Goal: Information Seeking & Learning: Check status

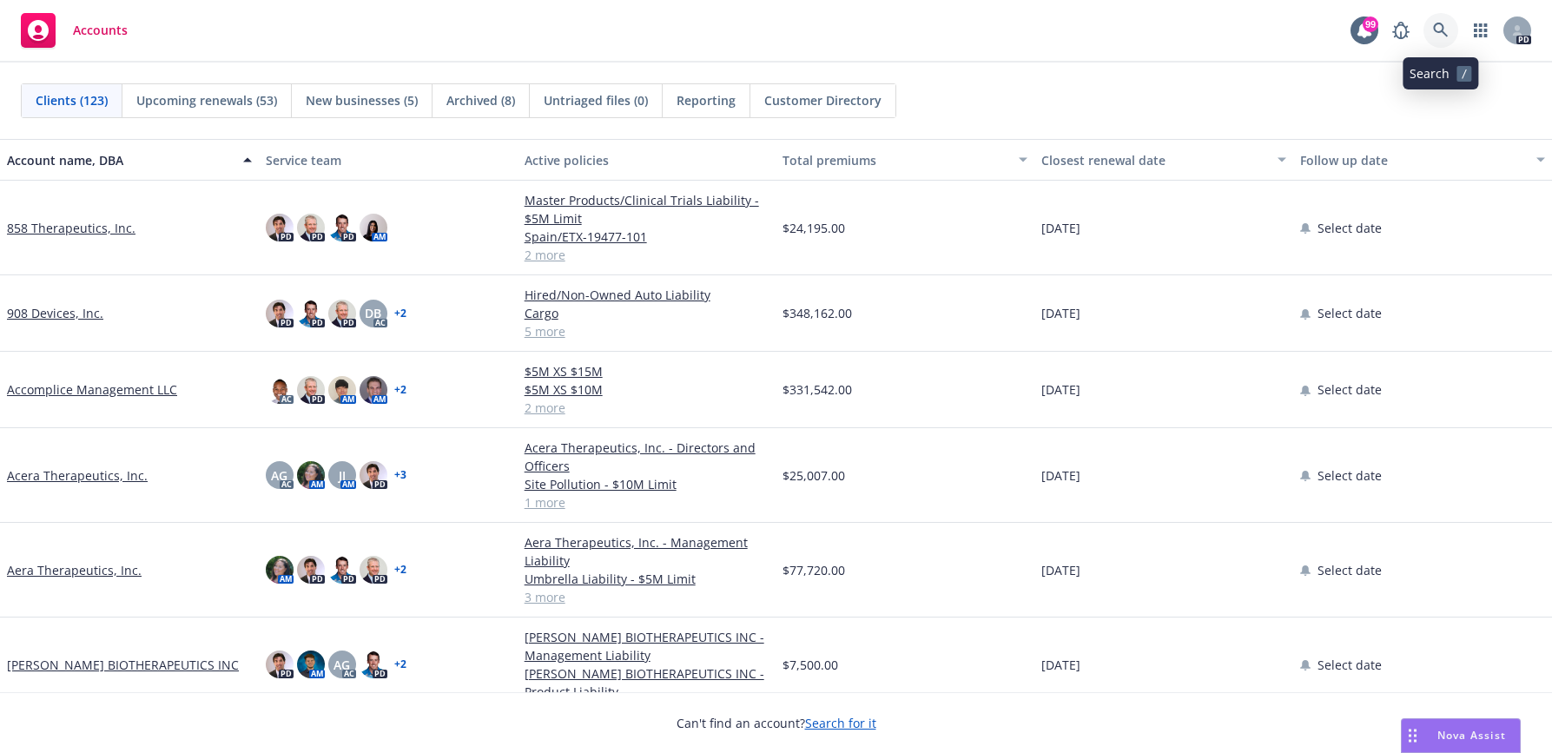
click at [1435, 29] on icon at bounding box center [1440, 30] width 15 height 15
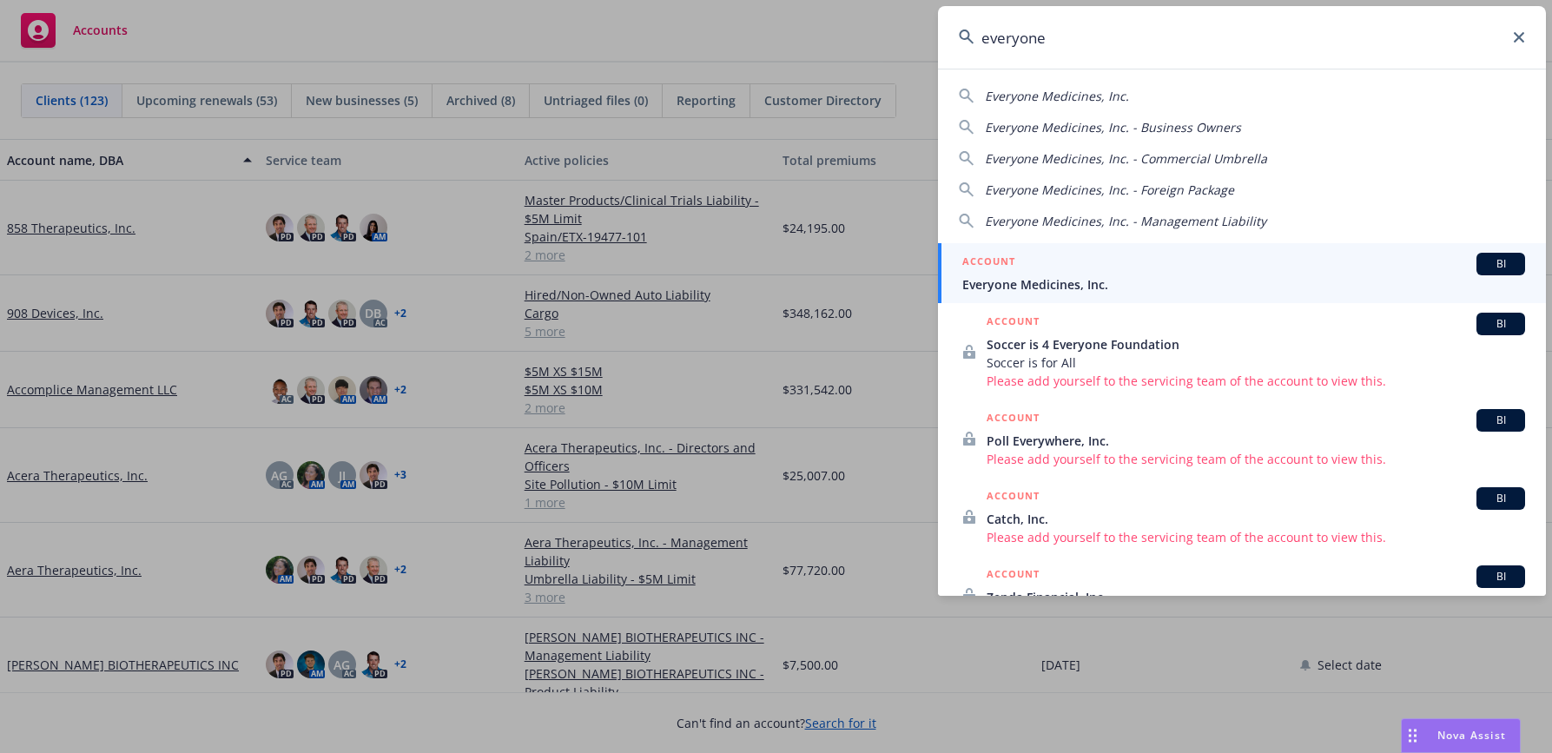
type input "everyone"
click at [1023, 287] on span "Everyone Medicines, Inc." at bounding box center [1243, 284] width 563 height 18
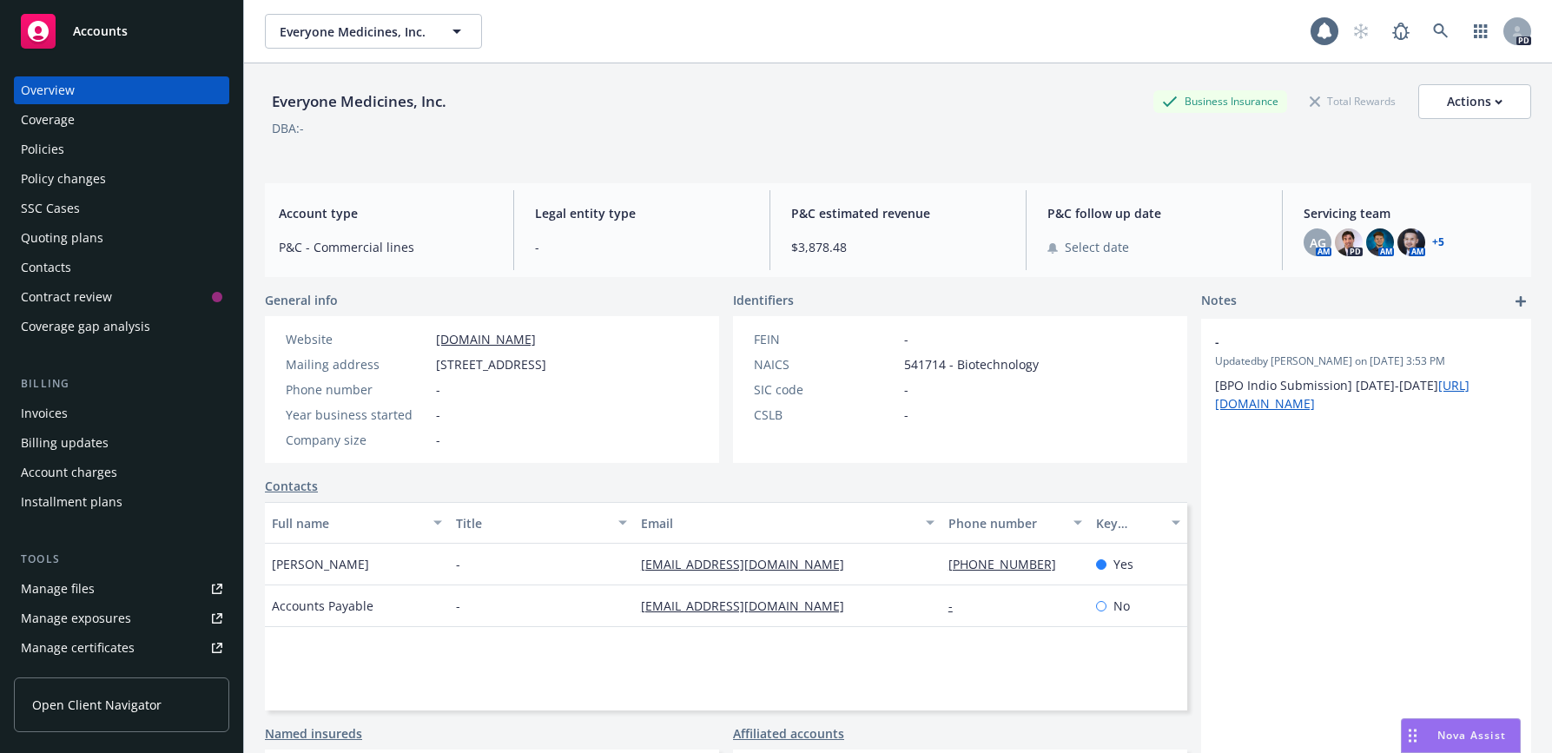
click at [43, 148] on div "Policies" at bounding box center [42, 149] width 43 height 28
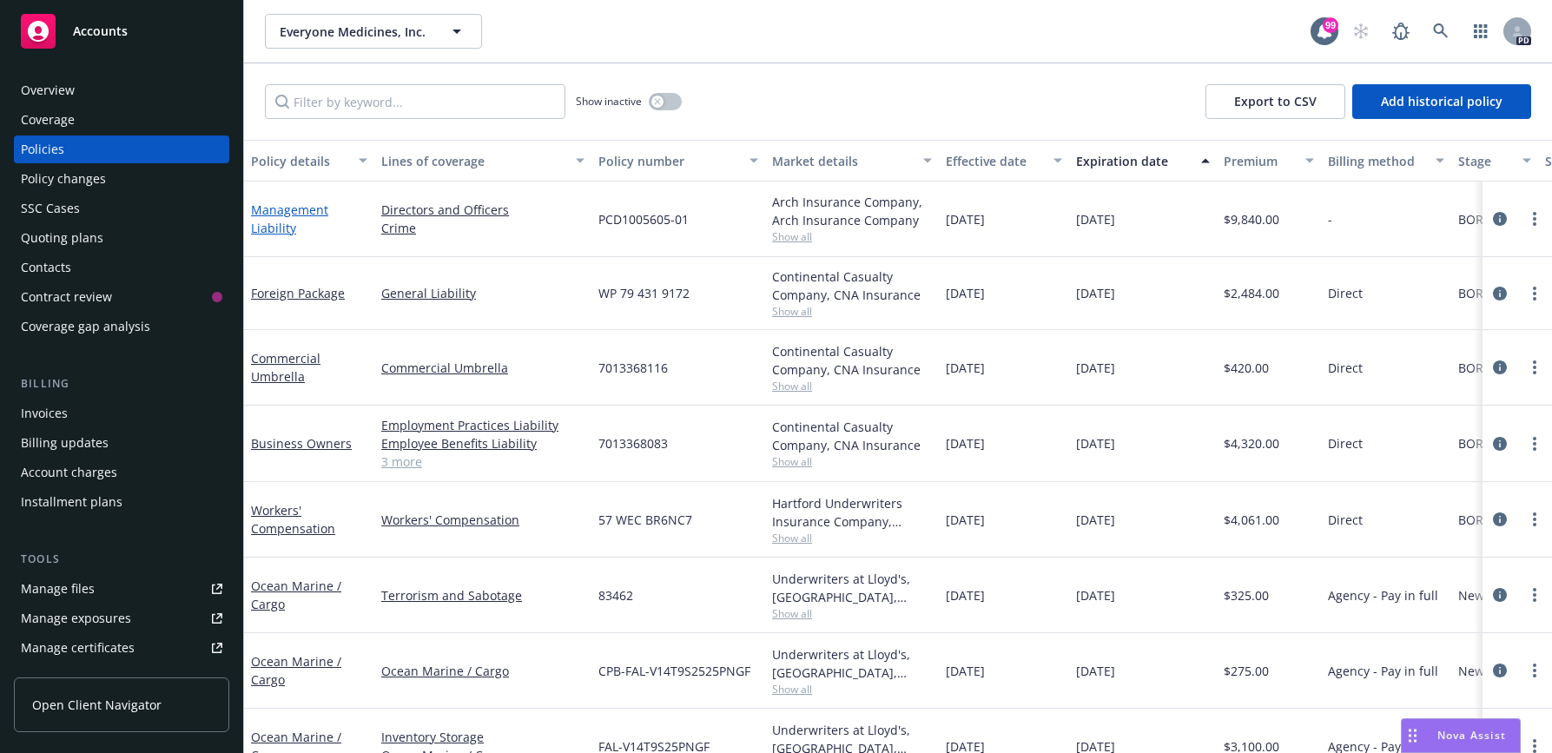
click at [287, 215] on link "Management Liability" at bounding box center [289, 218] width 77 height 35
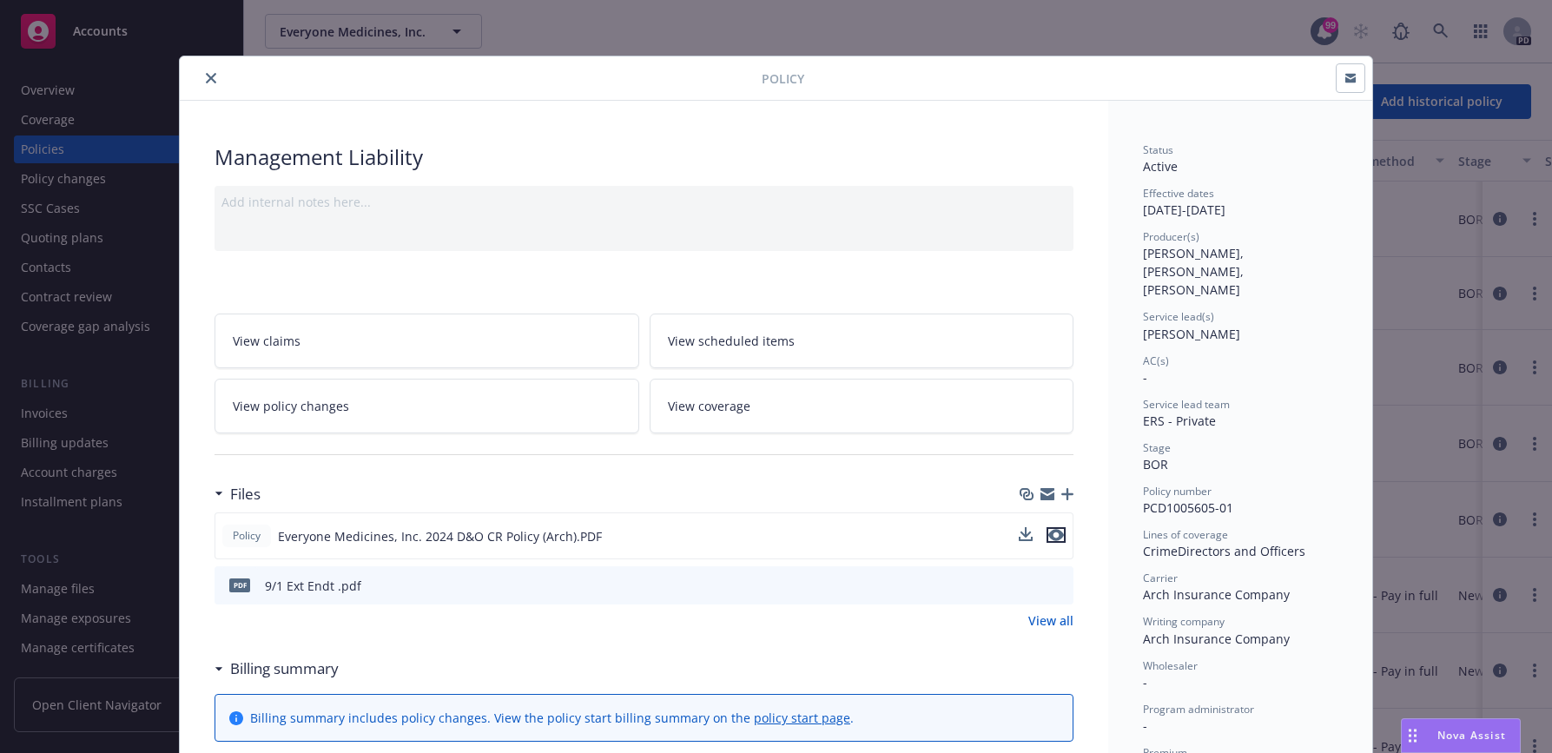
click at [1048, 538] on icon "preview file" at bounding box center [1056, 535] width 16 height 12
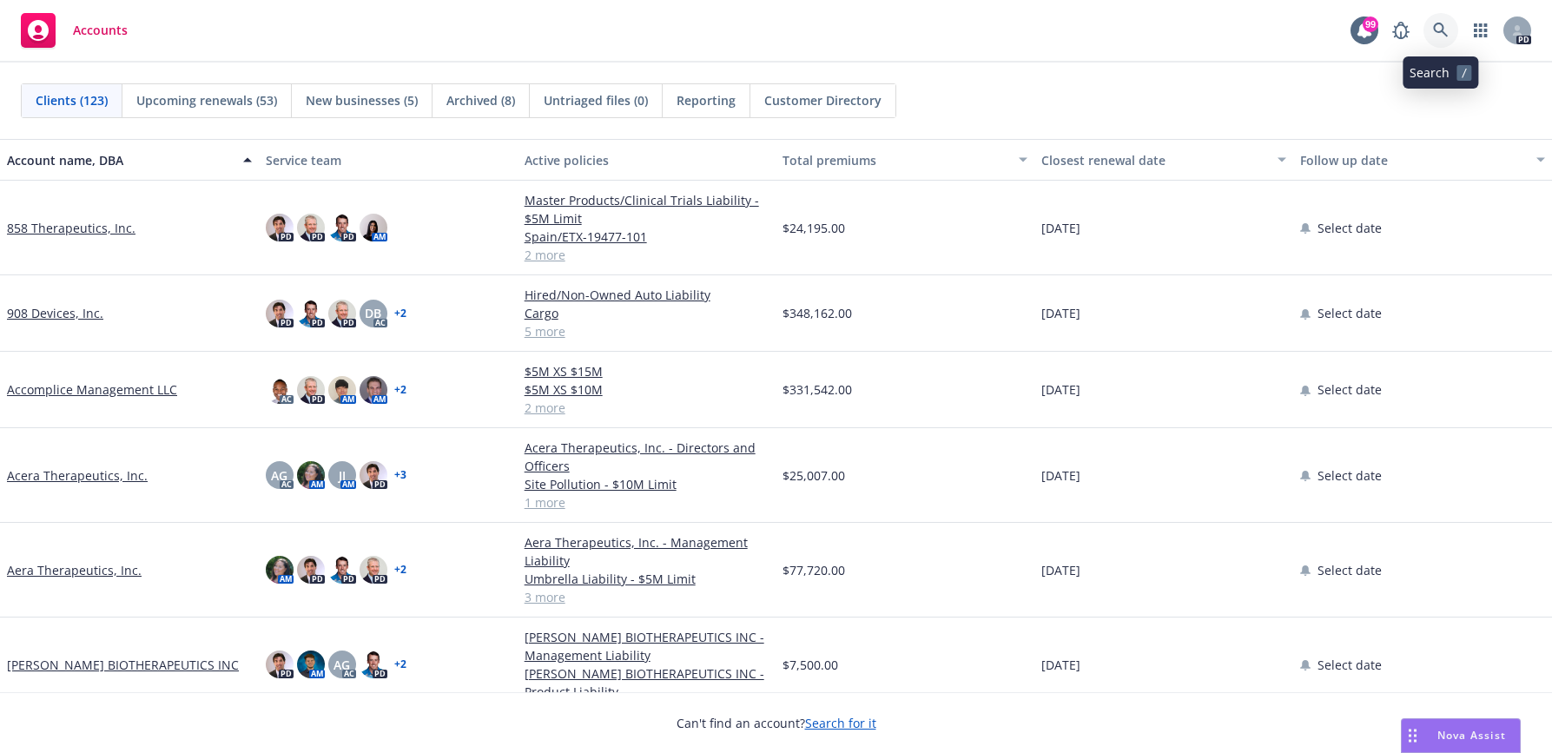
click at [1437, 26] on icon at bounding box center [1441, 31] width 16 height 16
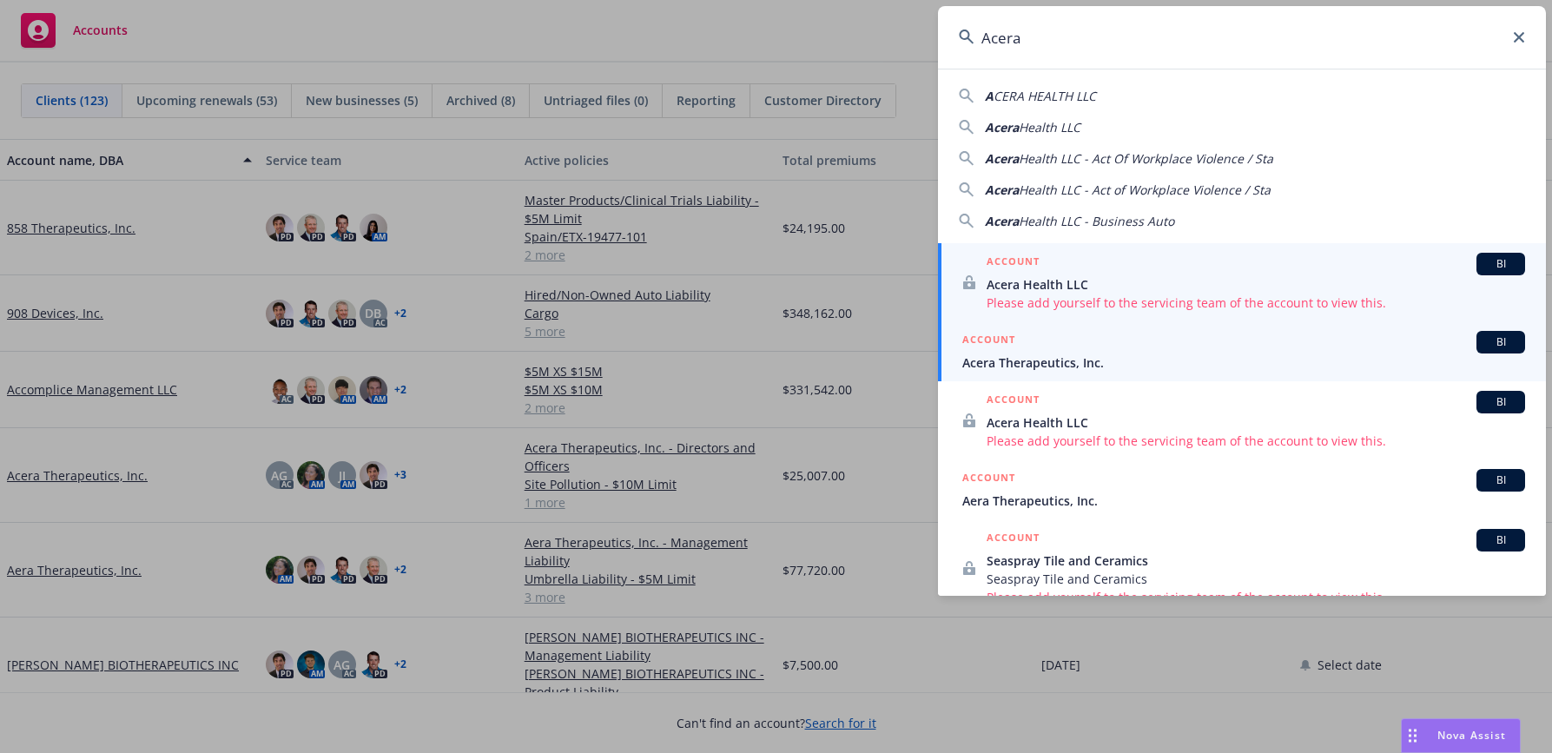
type input "Acera"
click at [1060, 364] on span "Acera Therapeutics, Inc." at bounding box center [1243, 362] width 563 height 18
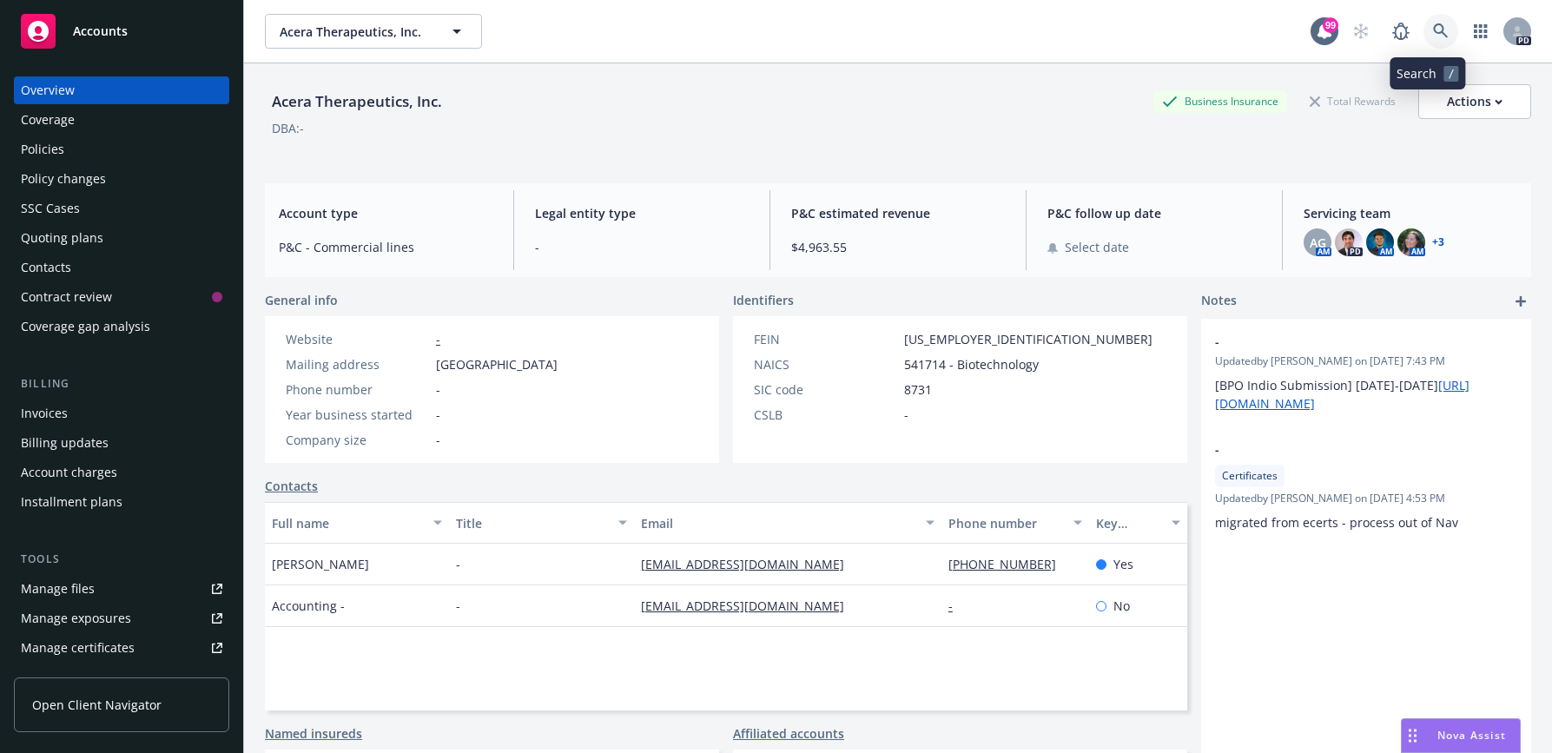
click at [1433, 26] on icon at bounding box center [1441, 31] width 16 height 16
click at [50, 154] on div "Policies" at bounding box center [42, 149] width 43 height 28
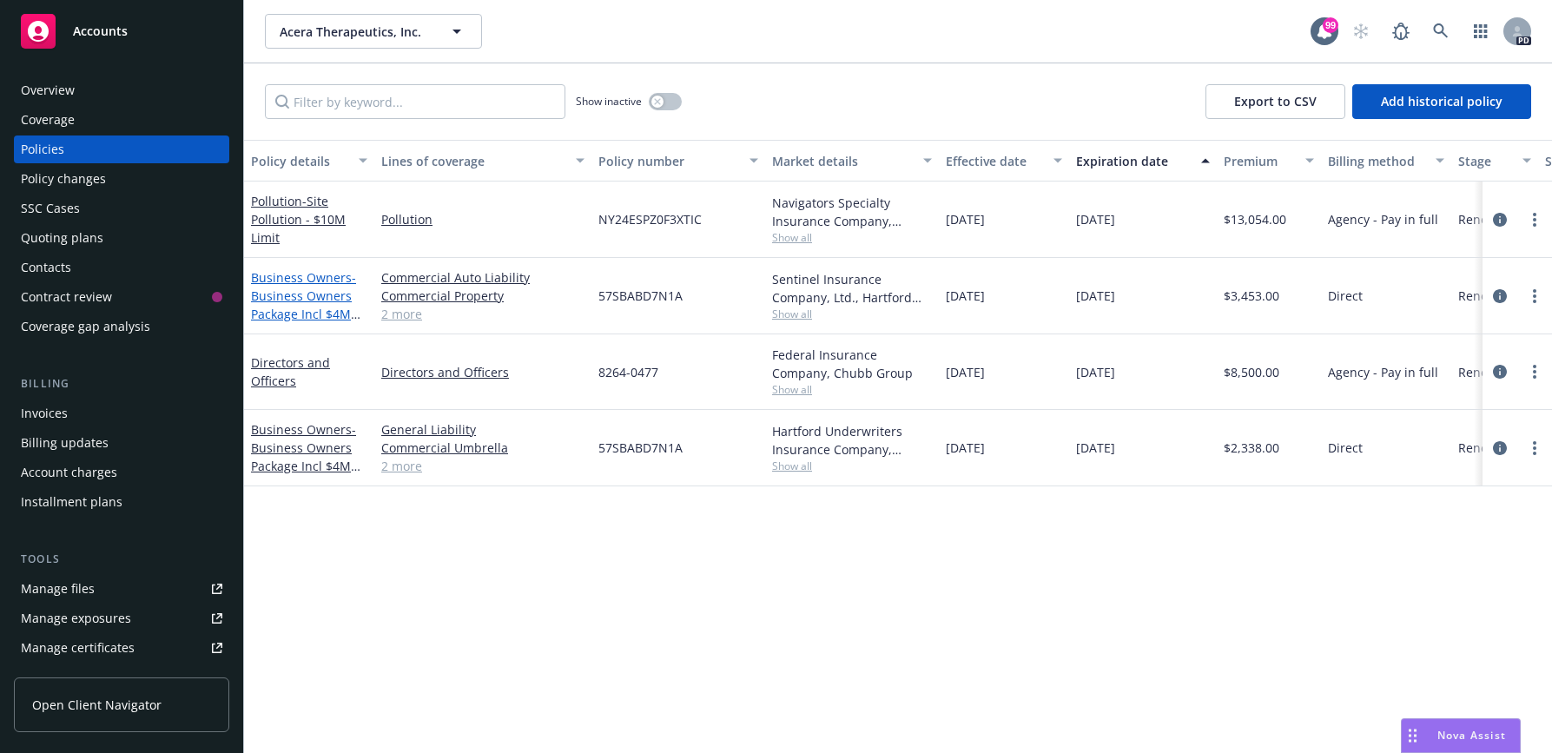
click at [274, 285] on link "Business Owners - Business Owners Package Incl $4M Umb" at bounding box center [303, 304] width 105 height 71
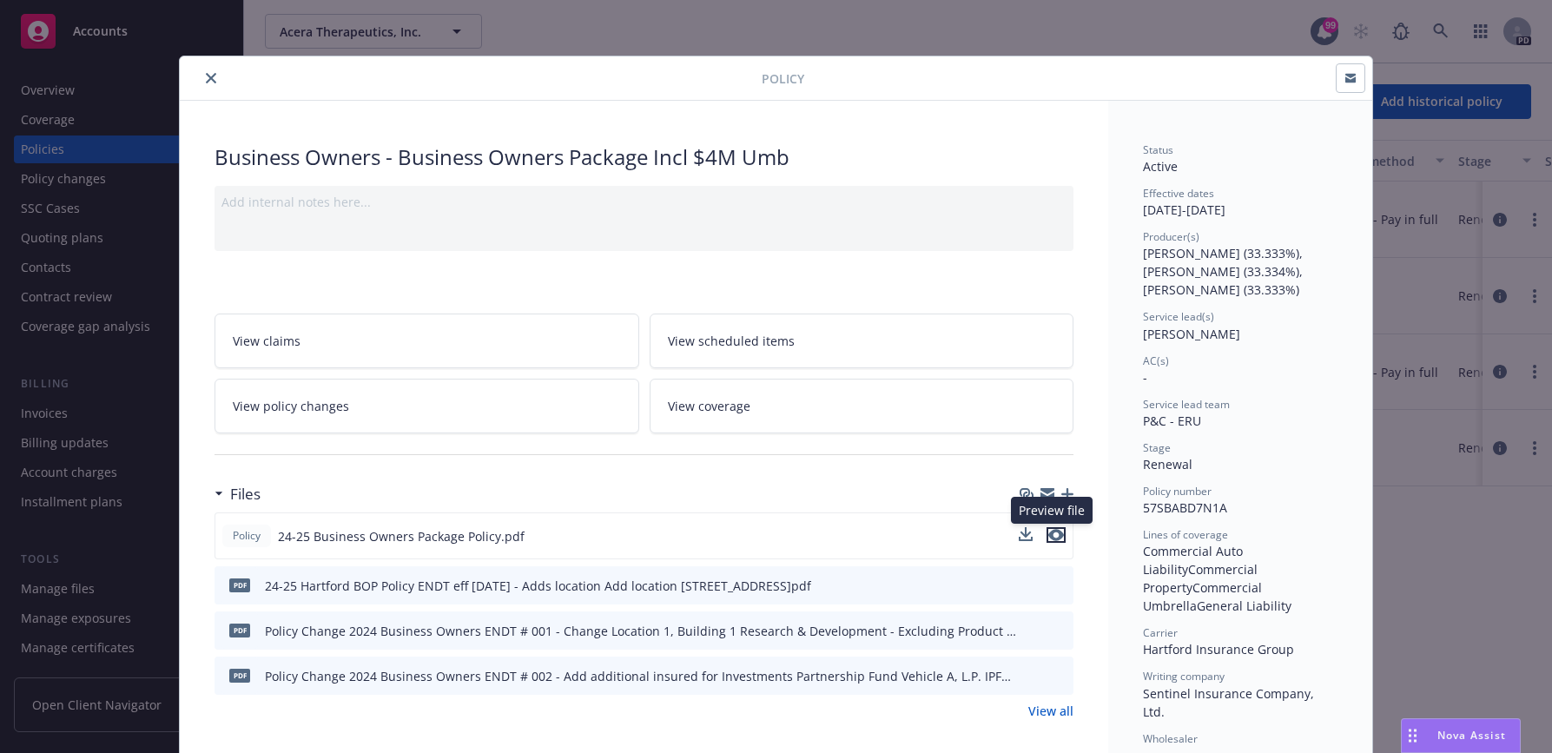
click at [1053, 537] on icon "preview file" at bounding box center [1056, 535] width 16 height 12
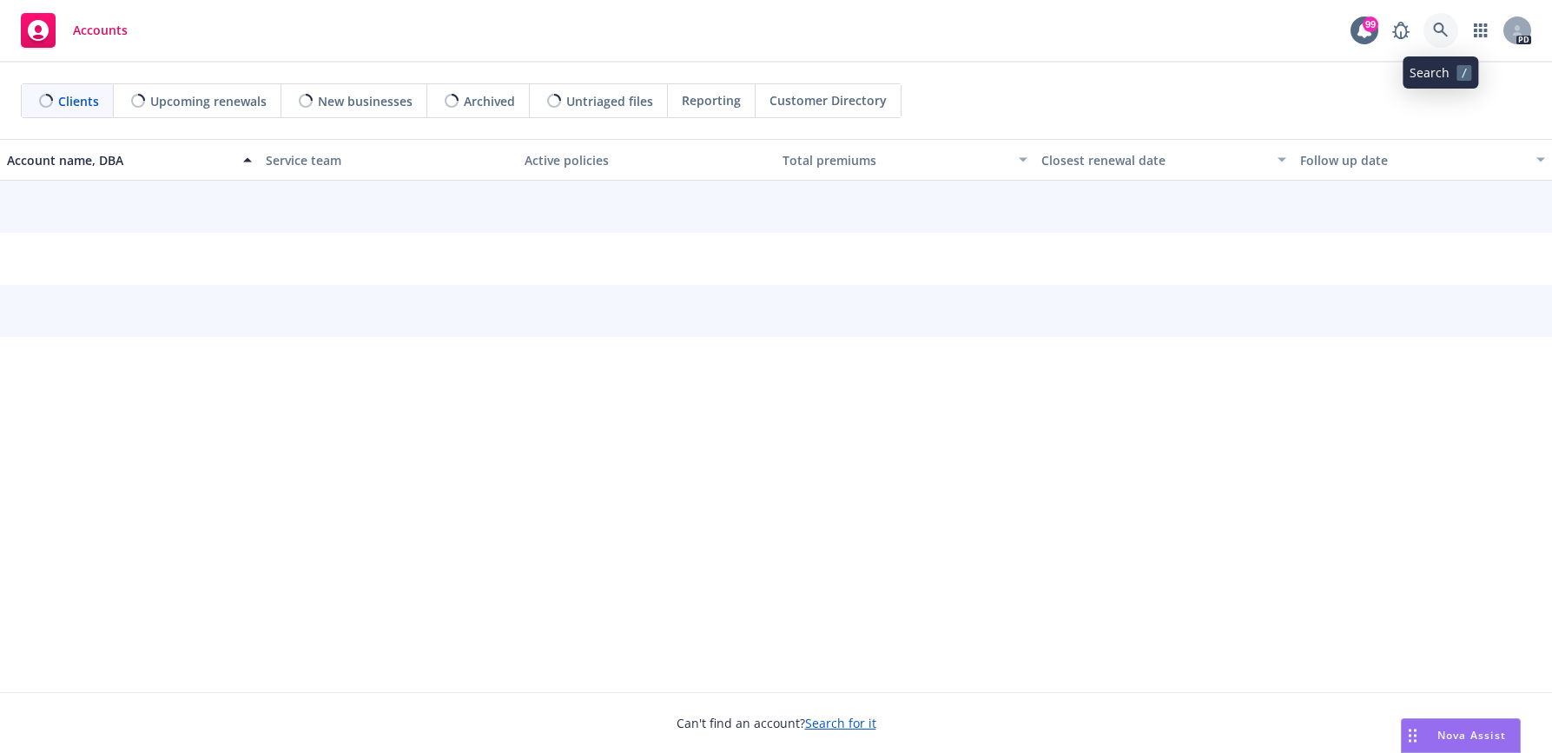
click at [1438, 27] on icon at bounding box center [1441, 31] width 16 height 16
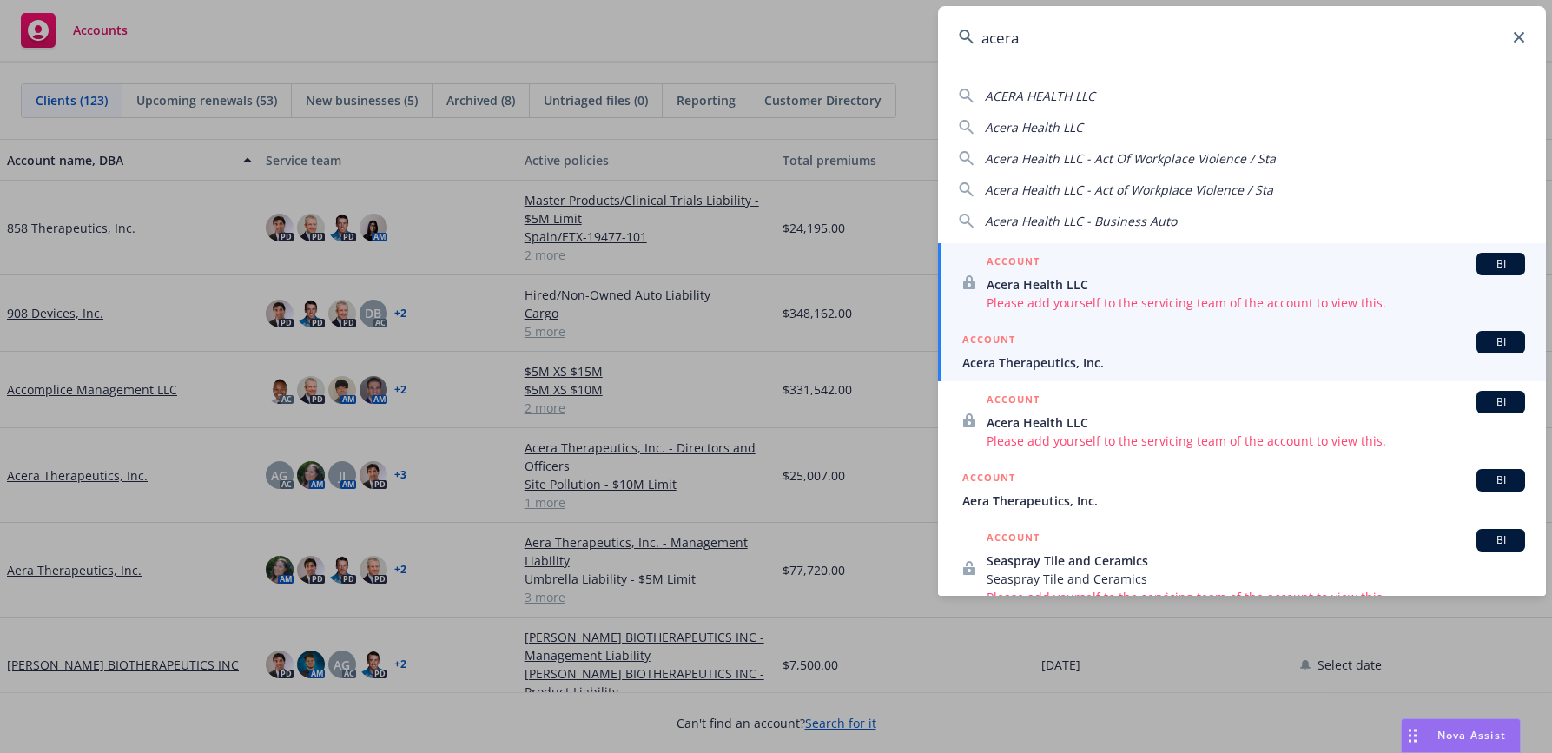
type input "acera"
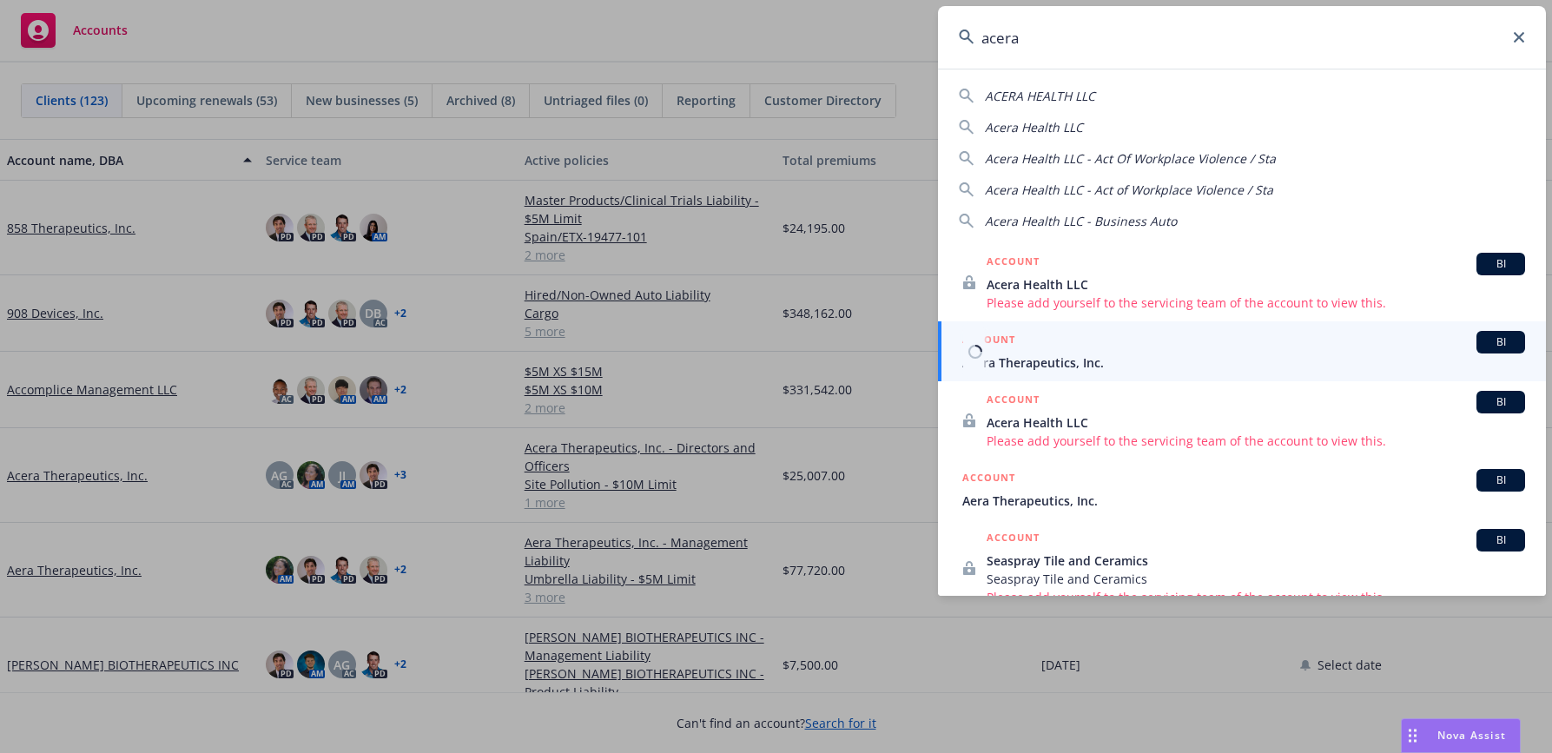
click at [1013, 354] on span "Acera Therapeutics, Inc." at bounding box center [1243, 362] width 563 height 18
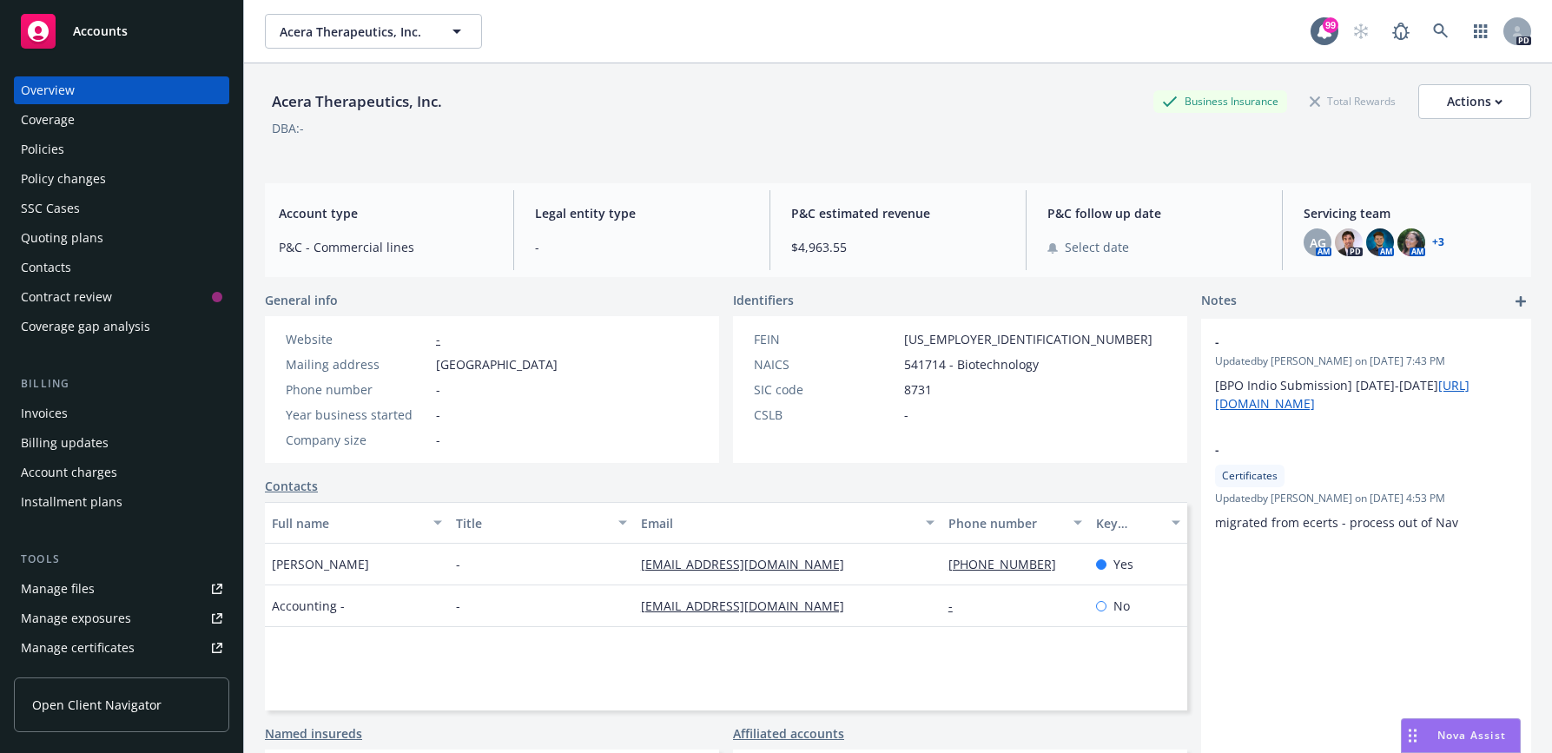
click at [48, 149] on div "Policies" at bounding box center [42, 149] width 43 height 28
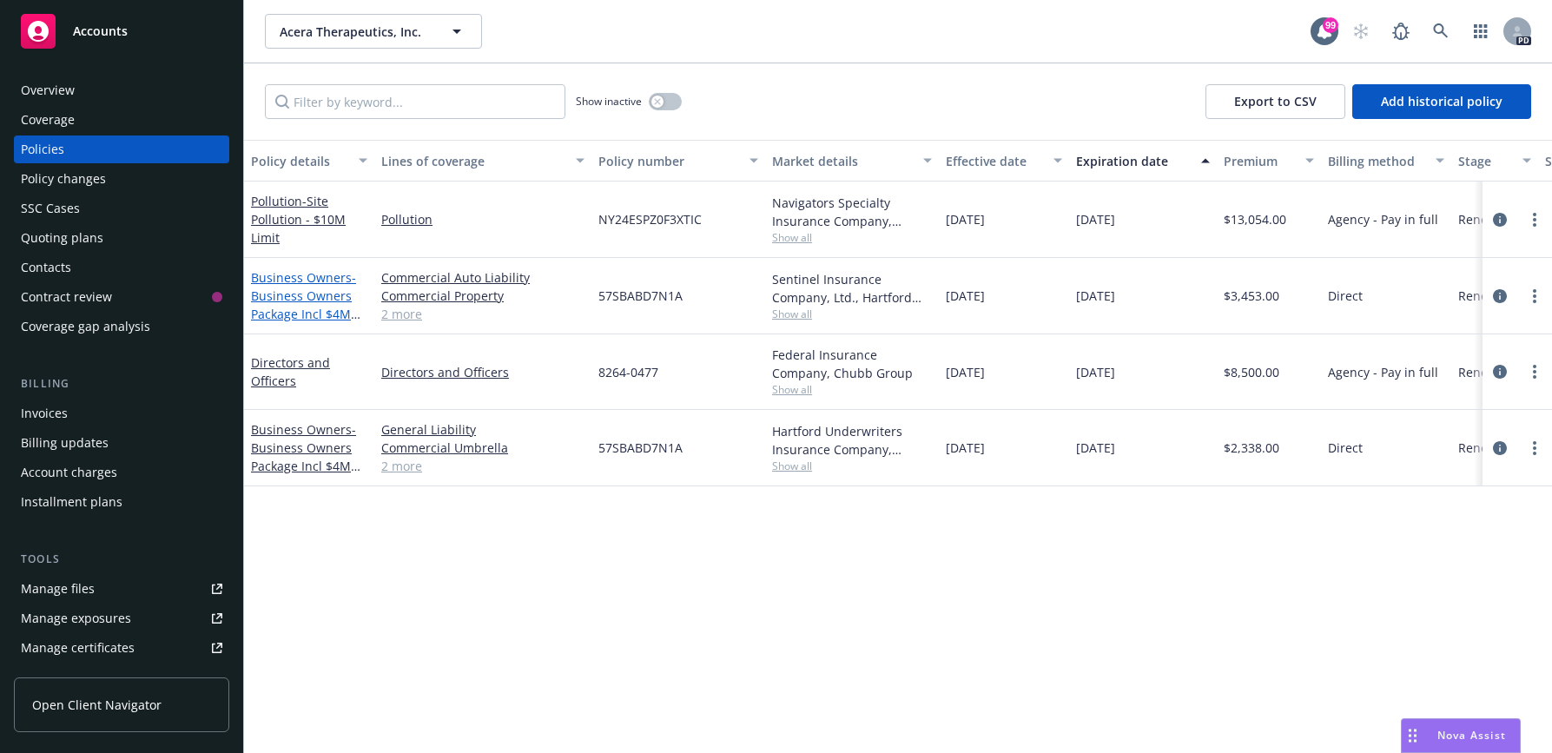
click at [281, 299] on span "- Business Owners Package Incl $4M Umb" at bounding box center [305, 304] width 109 height 71
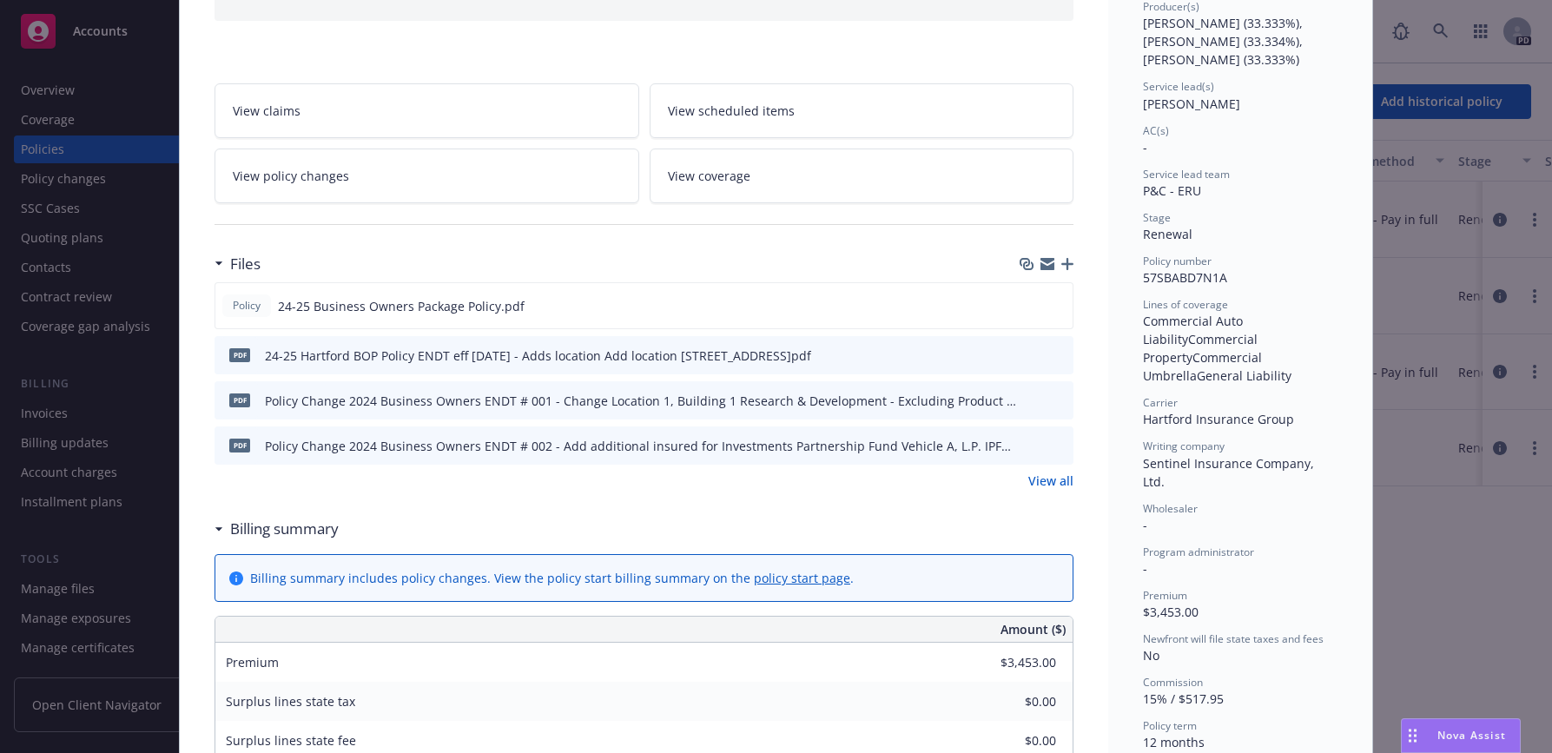
scroll to position [261, 0]
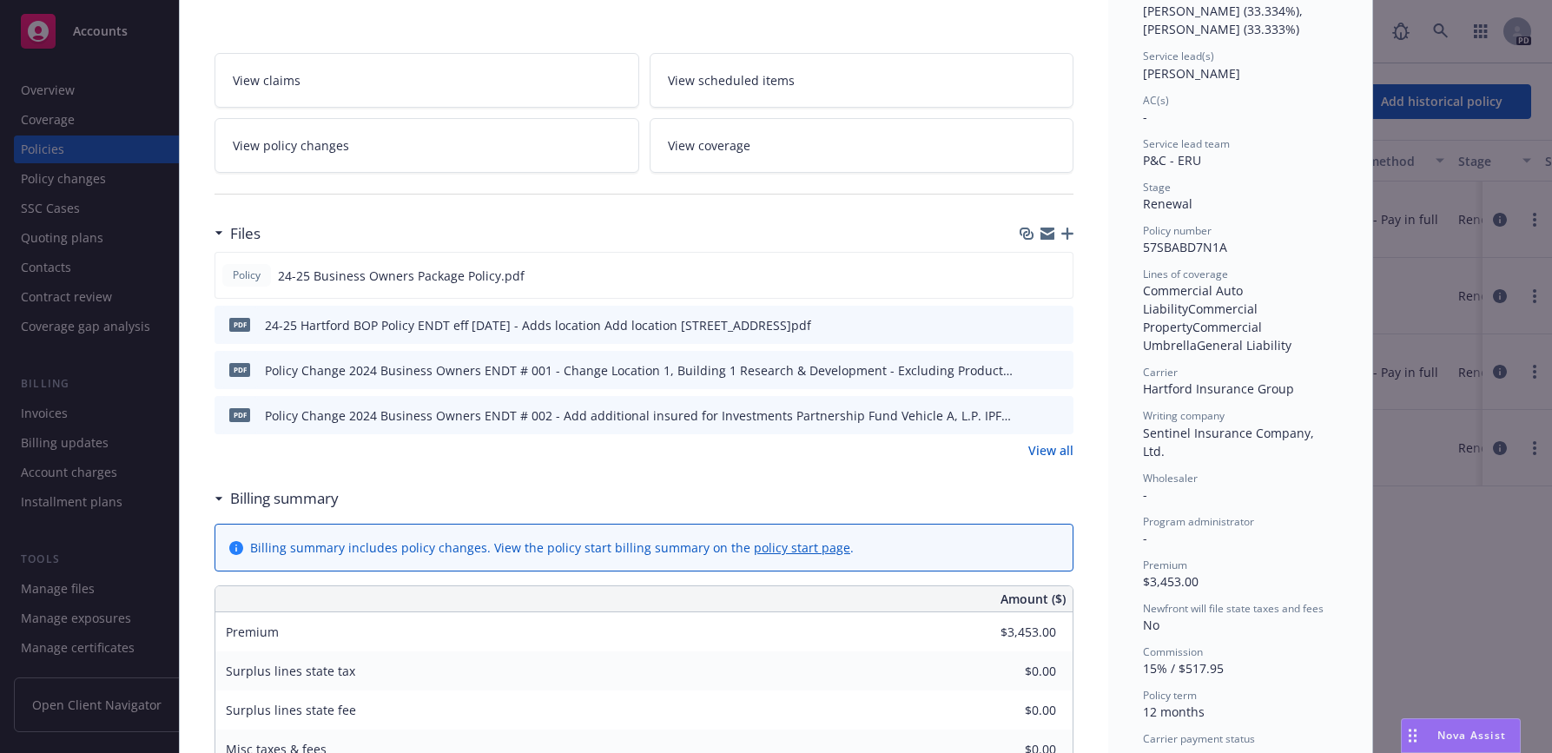
click at [1050, 367] on icon "preview file" at bounding box center [1057, 369] width 16 height 12
click at [1050, 321] on icon "preview file" at bounding box center [1057, 324] width 16 height 12
click at [1050, 368] on icon "preview file" at bounding box center [1057, 369] width 16 height 12
click at [1049, 325] on icon "preview file" at bounding box center [1057, 324] width 16 height 12
click at [1048, 273] on icon "preview file" at bounding box center [1056, 274] width 16 height 12
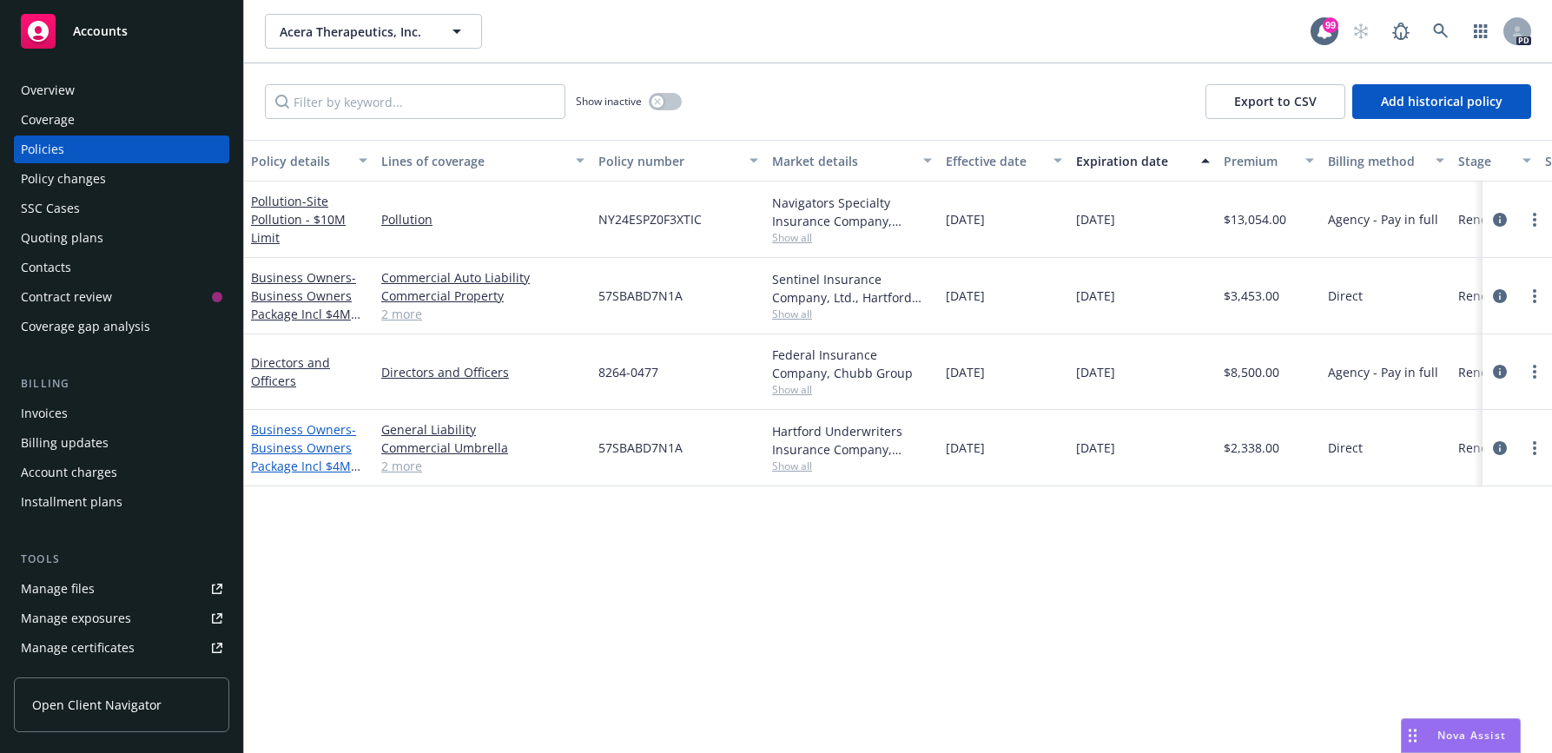
click at [285, 434] on link "Business Owners - Business Owners Package Incl $4M Umb" at bounding box center [303, 456] width 105 height 71
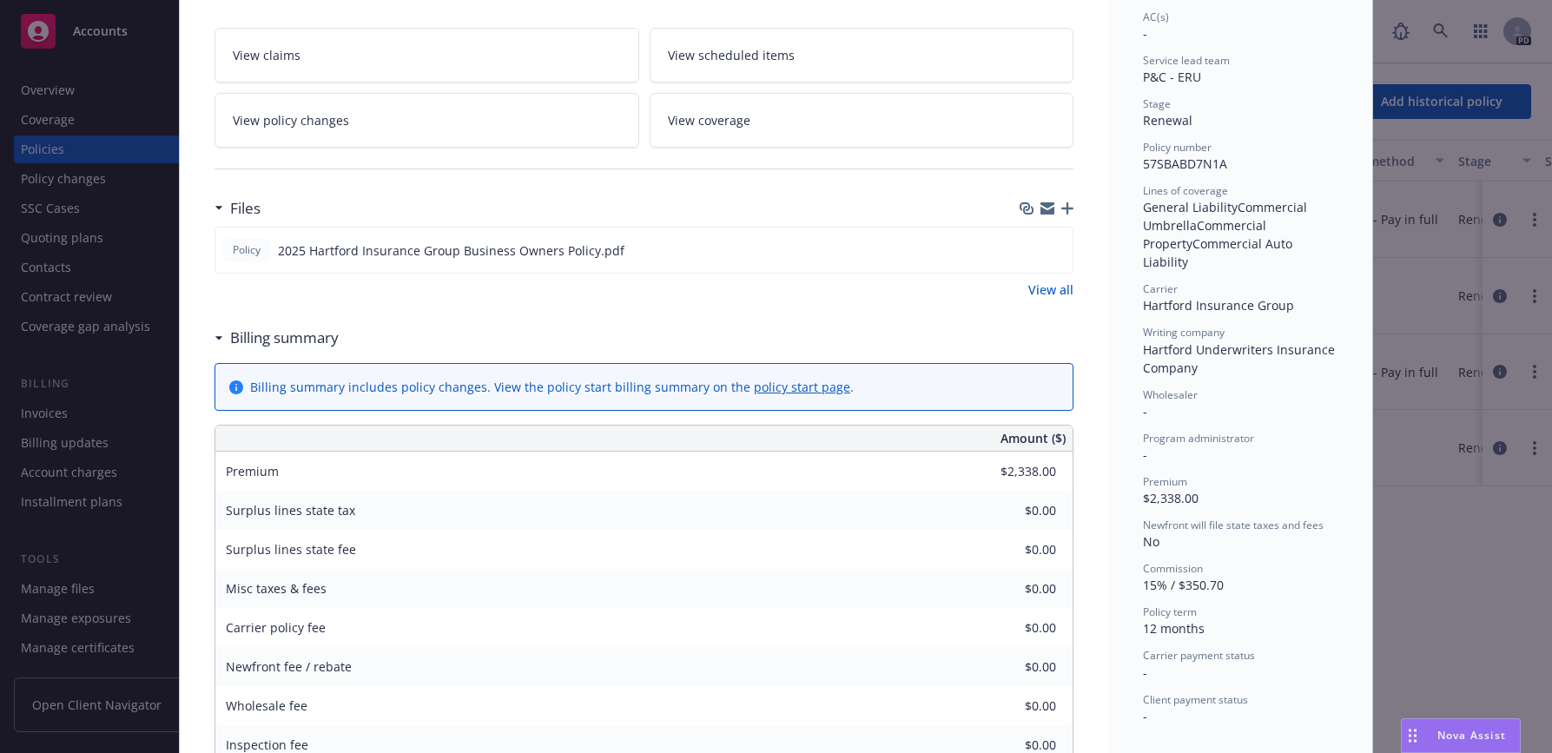
scroll to position [347, 0]
click at [1054, 252] on icon "preview file" at bounding box center [1056, 246] width 16 height 12
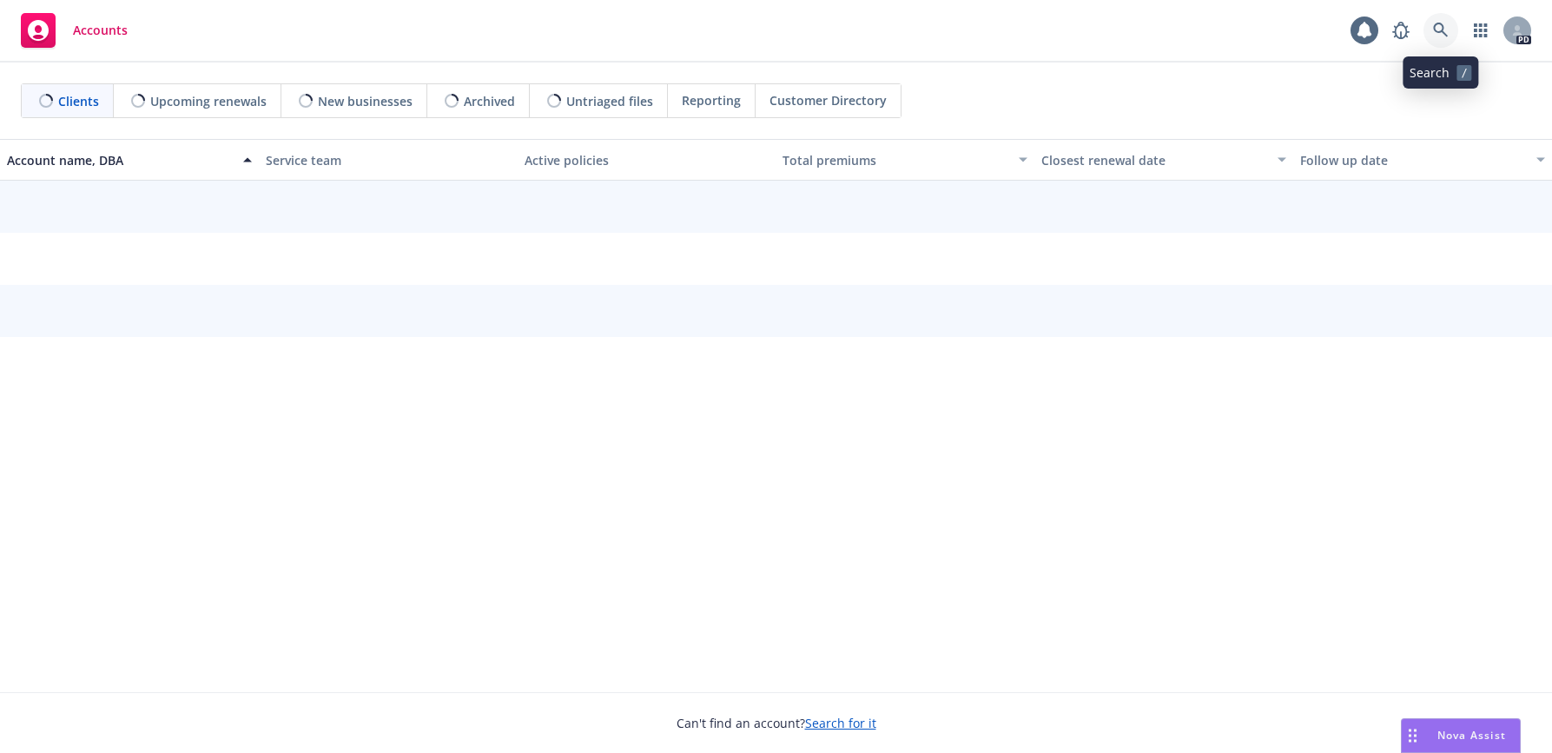
click at [1441, 31] on icon at bounding box center [1440, 30] width 15 height 15
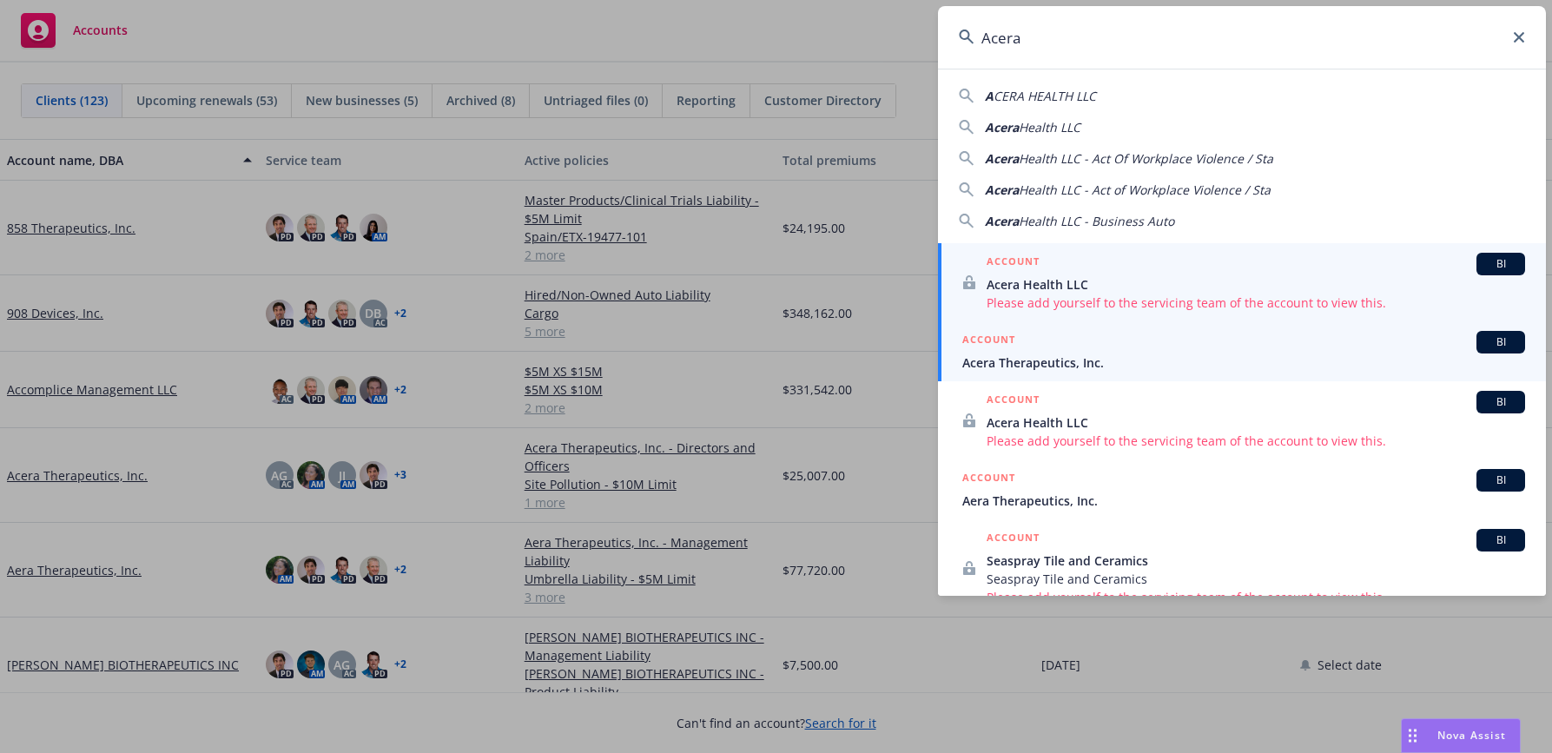
type input "Acera"
click at [1032, 360] on span "Acera Therapeutics, Inc." at bounding box center [1243, 362] width 563 height 18
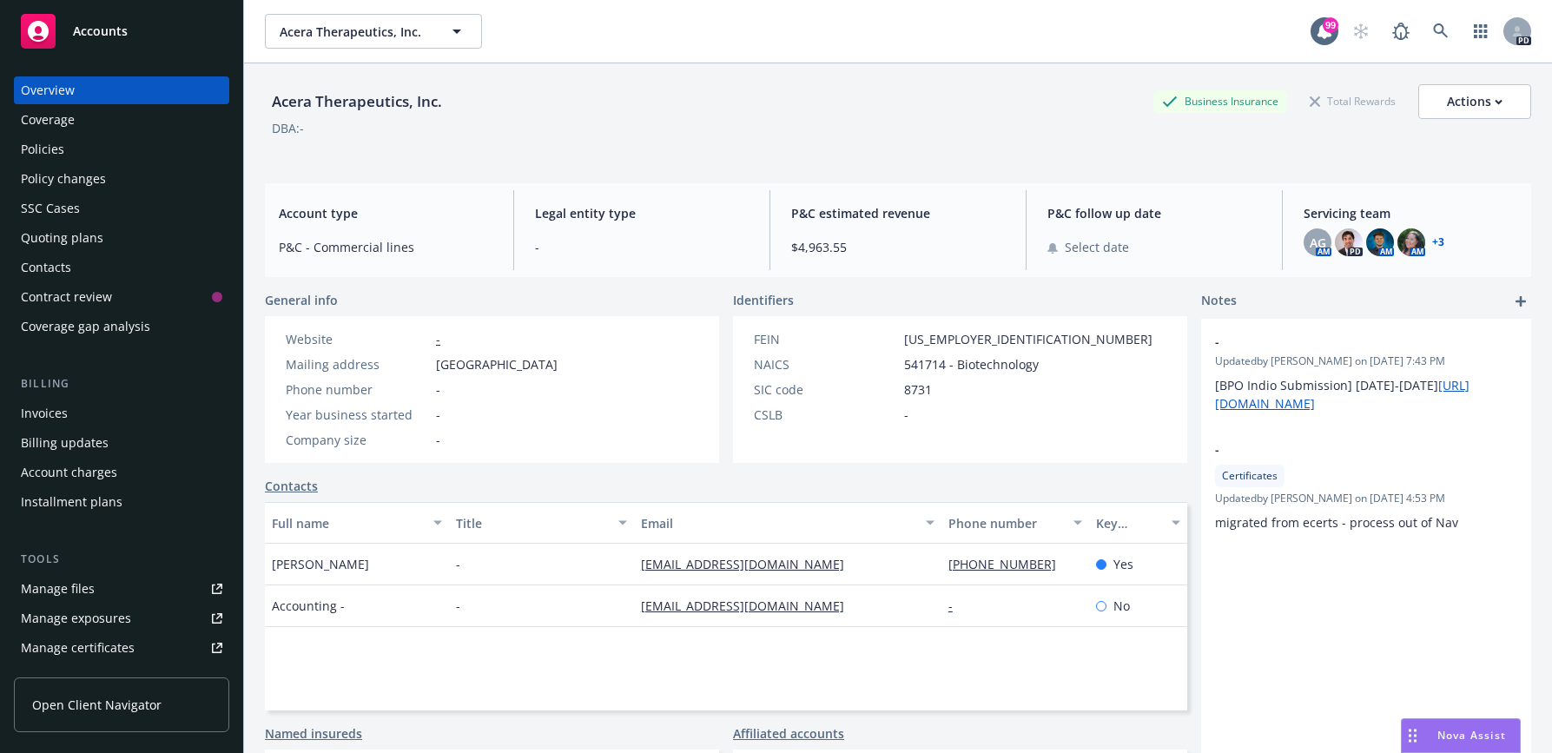
click at [50, 150] on div "Policies" at bounding box center [42, 149] width 43 height 28
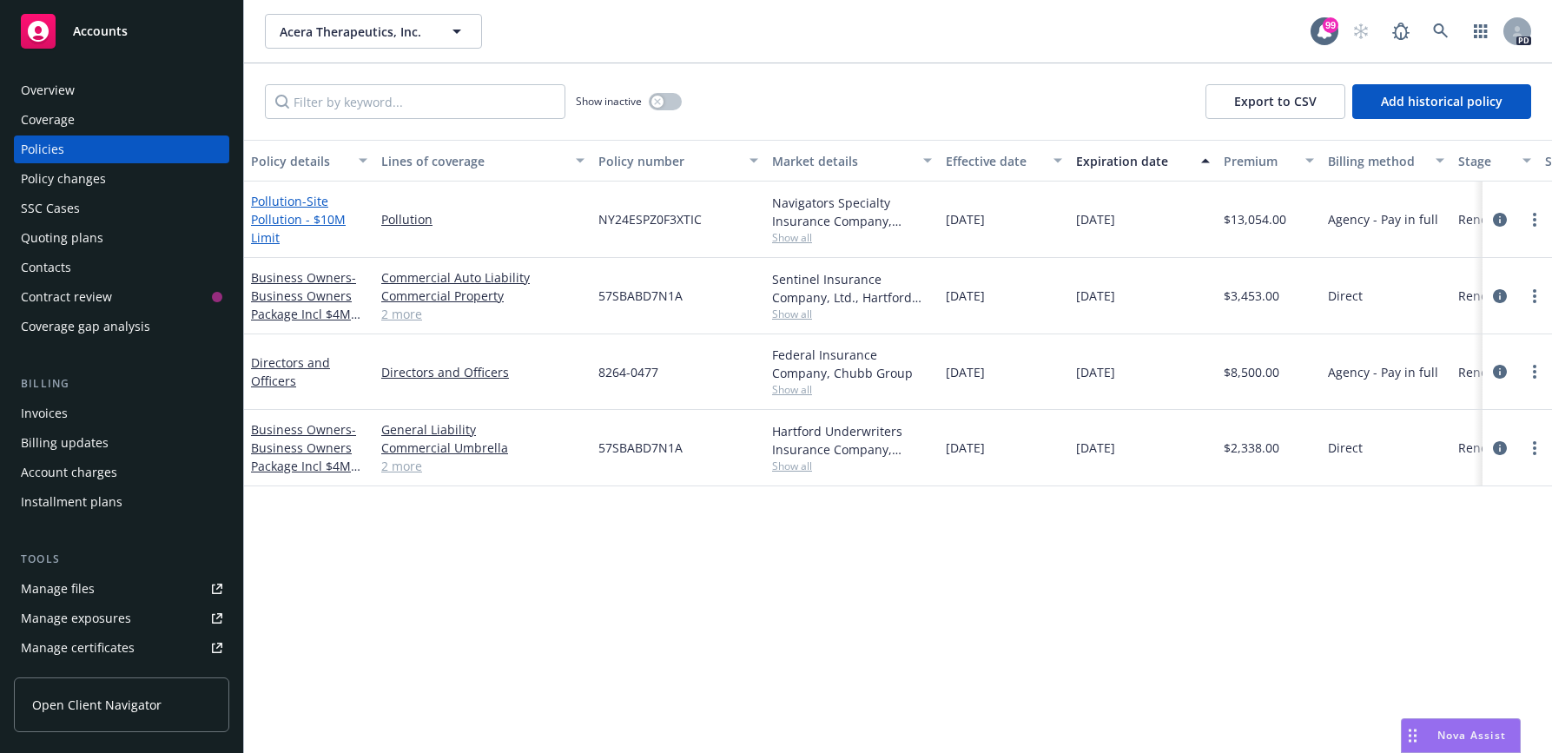
click at [294, 202] on link "Pollution - Site Pollution - $10M Limit" at bounding box center [298, 219] width 95 height 53
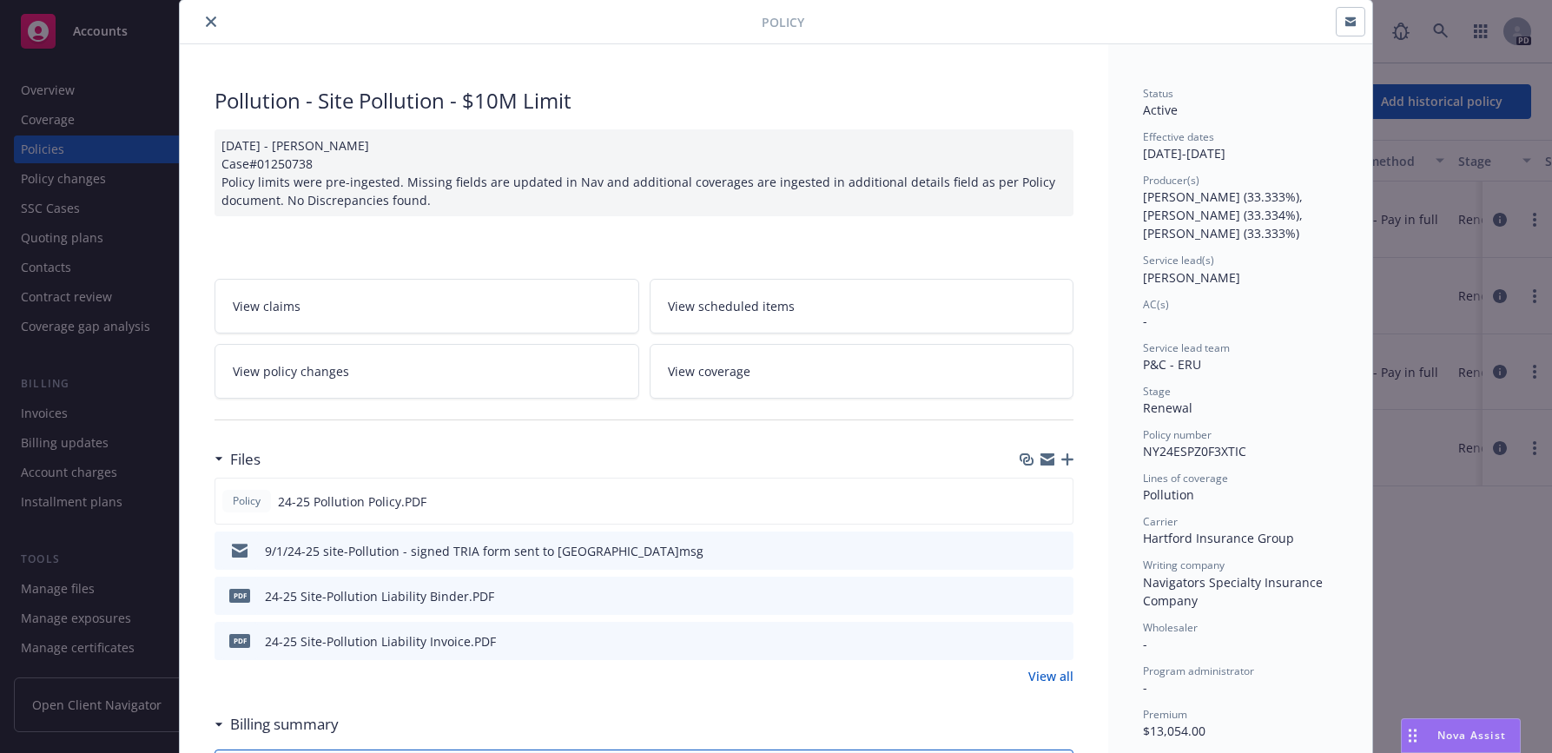
scroll to position [87, 0]
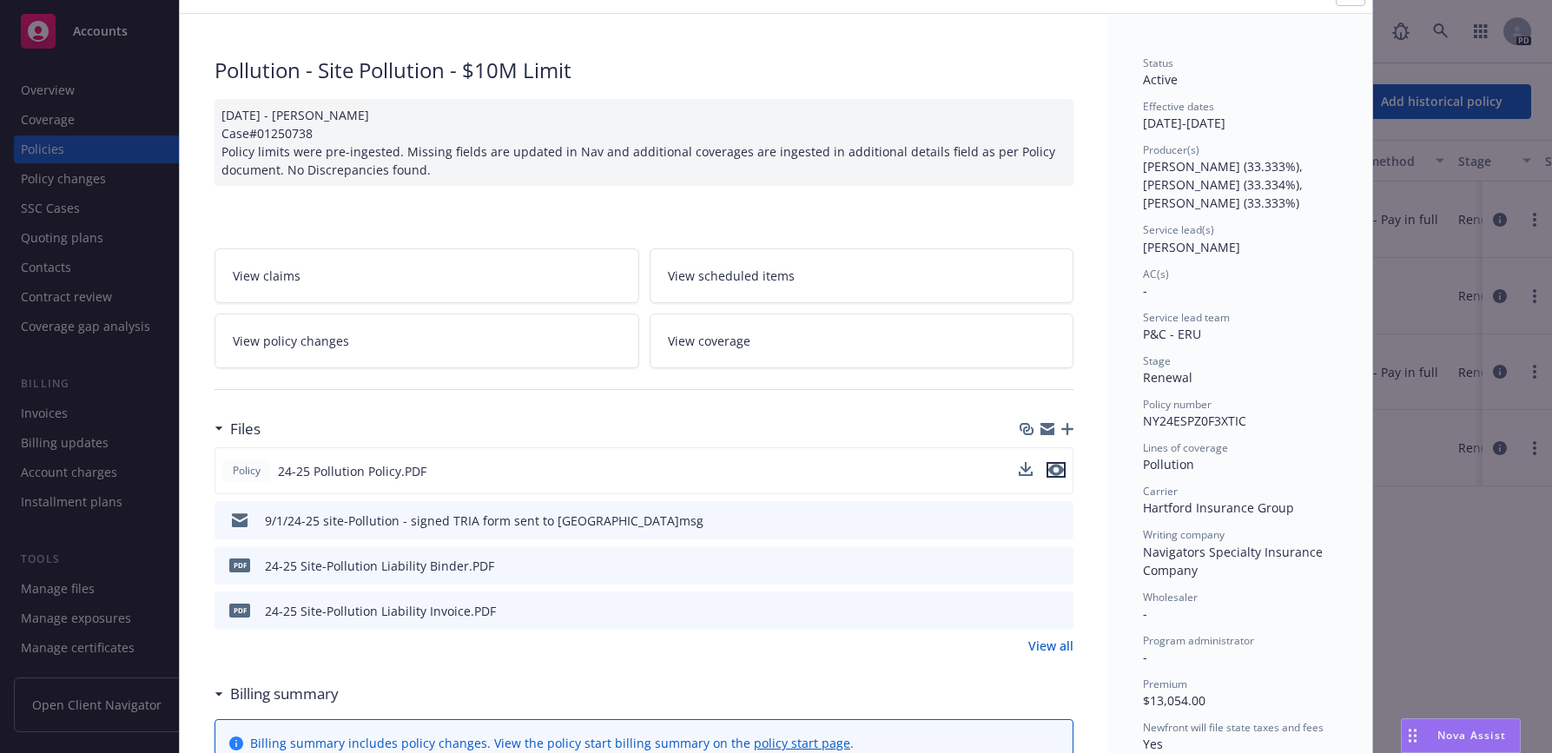
click at [1053, 469] on icon "preview file" at bounding box center [1056, 470] width 16 height 12
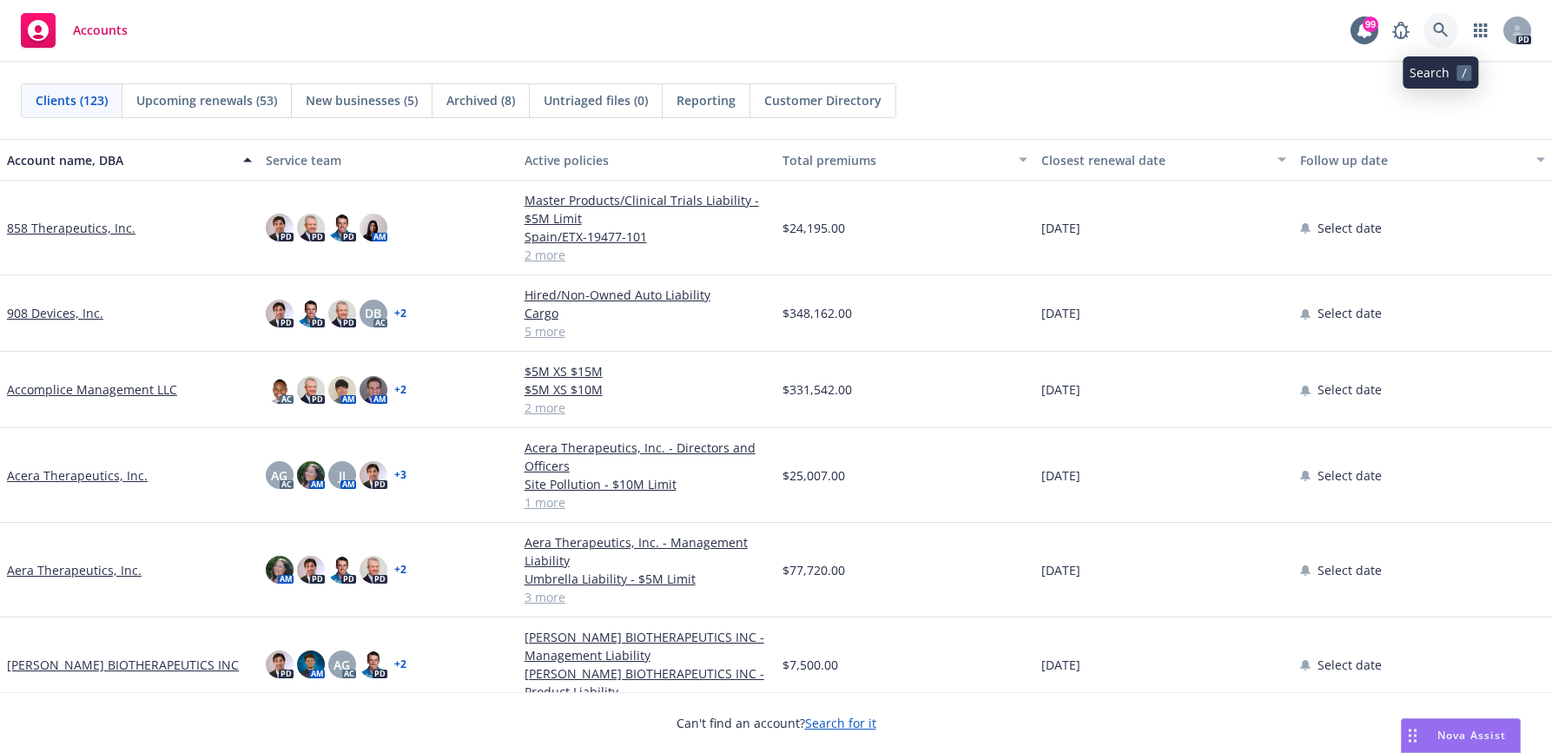
click at [1436, 31] on icon at bounding box center [1441, 31] width 16 height 16
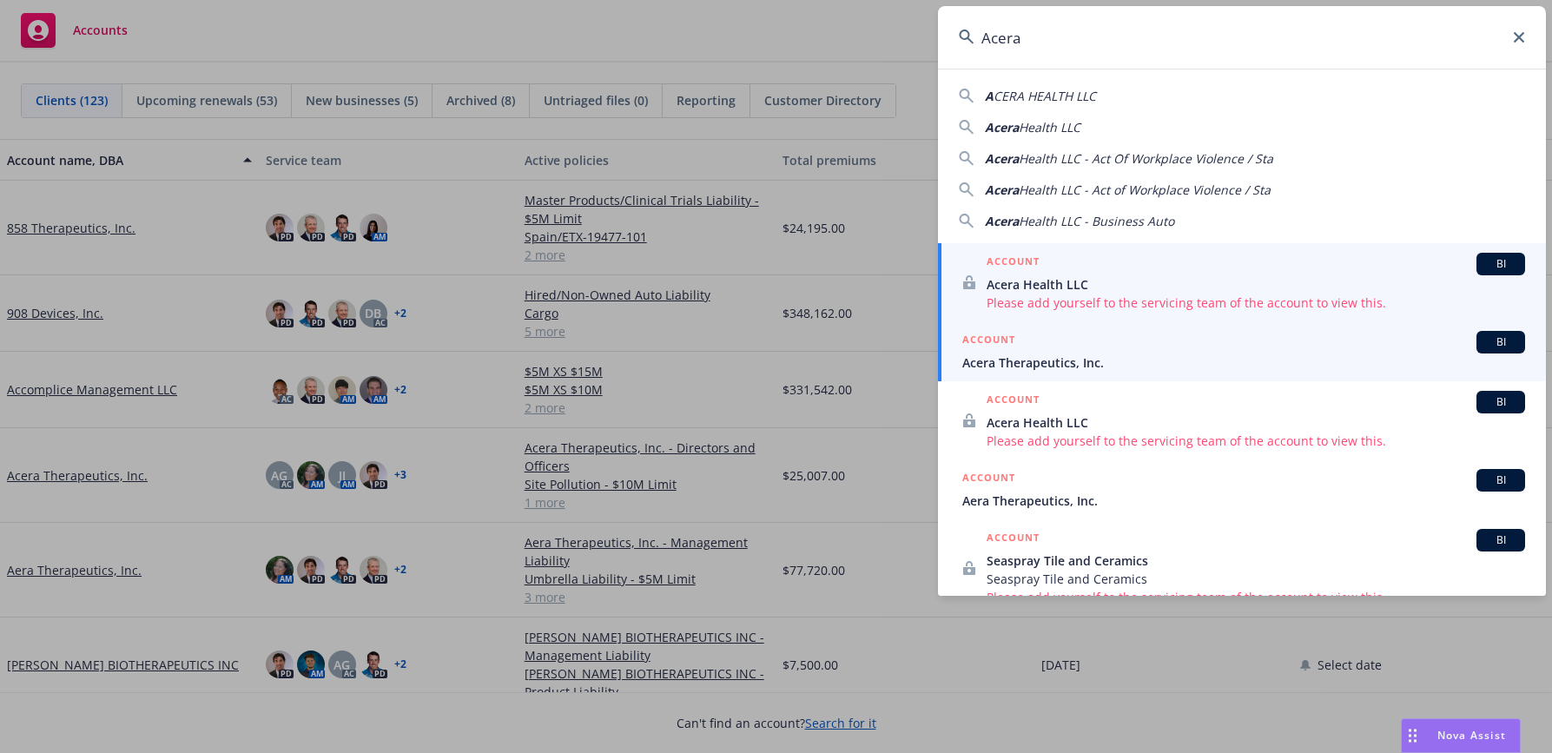
type input "Acera"
click at [1082, 360] on span "Acera Therapeutics, Inc." at bounding box center [1243, 362] width 563 height 18
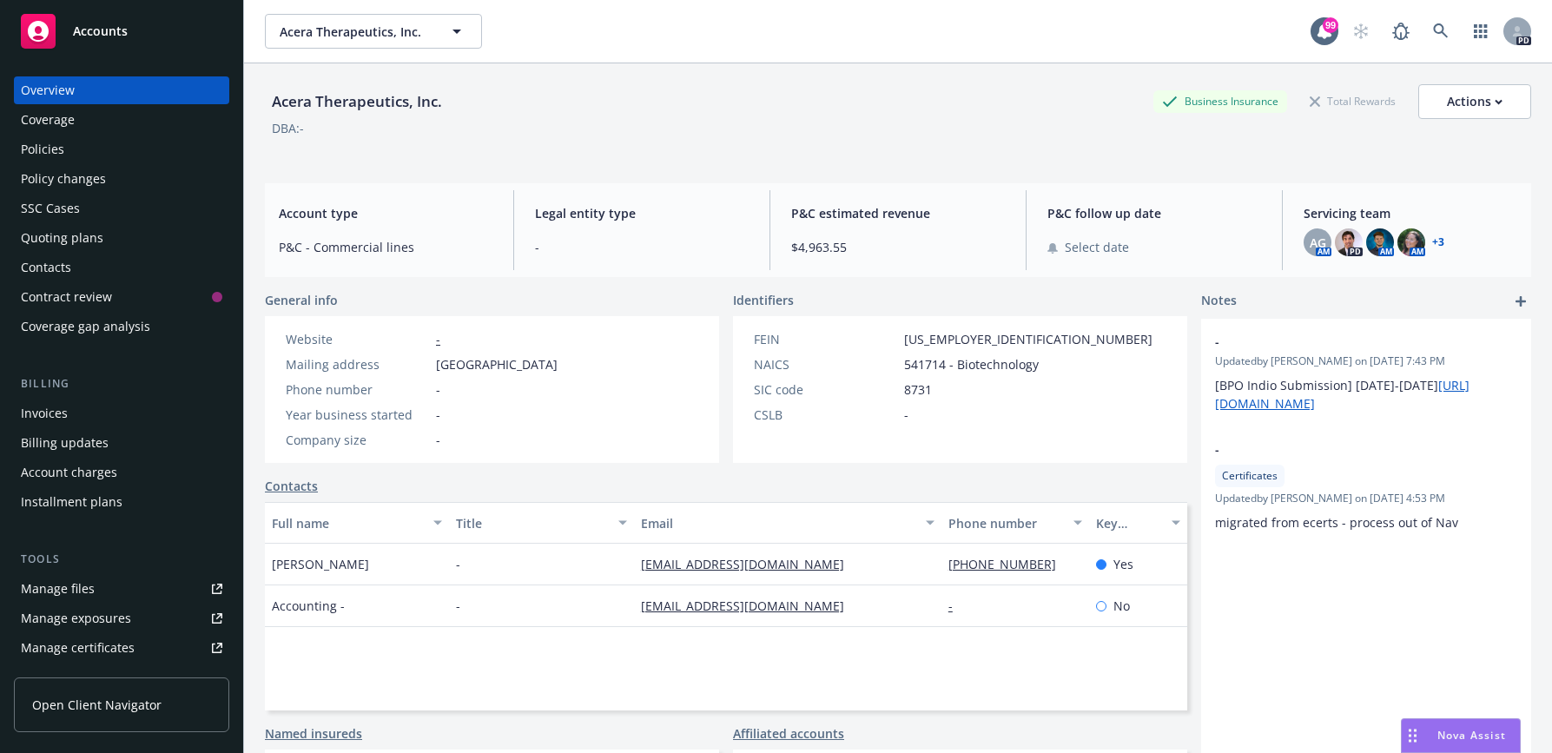
click at [41, 147] on div "Policies" at bounding box center [42, 149] width 43 height 28
